Goal: Transaction & Acquisition: Purchase product/service

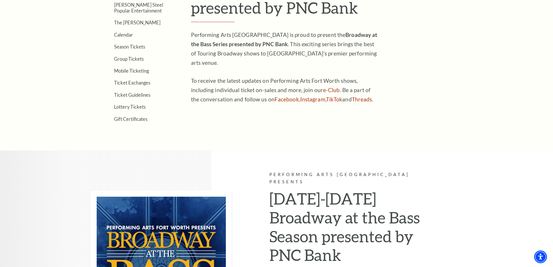
scroll to position [145, 0]
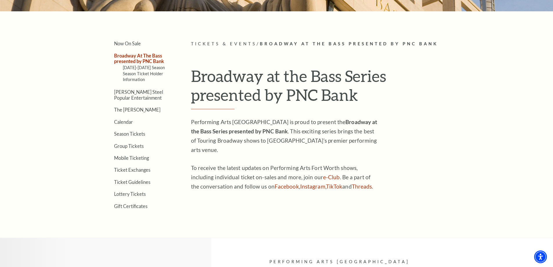
click at [129, 125] on ul "Now On Sale Broadway At The Bass presented by PNC Bank [DATE]-[DATE] Season Sea…" at bounding box center [135, 124] width 77 height 168
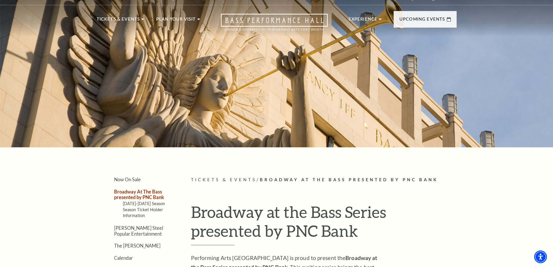
scroll to position [0, 0]
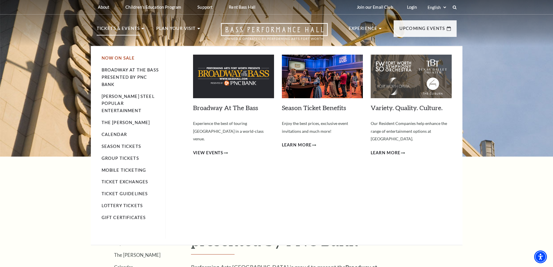
click at [125, 56] on link "Now On Sale" at bounding box center [118, 57] width 33 height 5
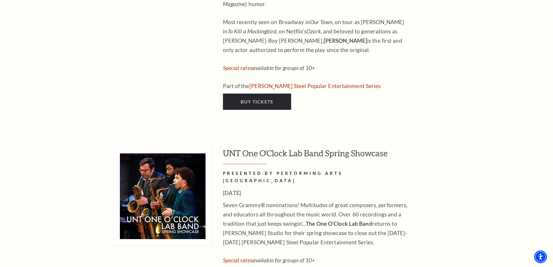
scroll to position [2991, 0]
